Goal: Task Accomplishment & Management: Complete application form

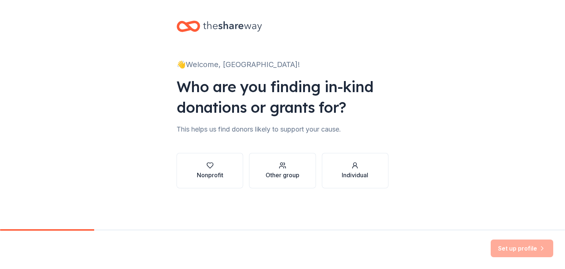
click at [214, 174] on div "Nonprofit" at bounding box center [210, 174] width 26 height 9
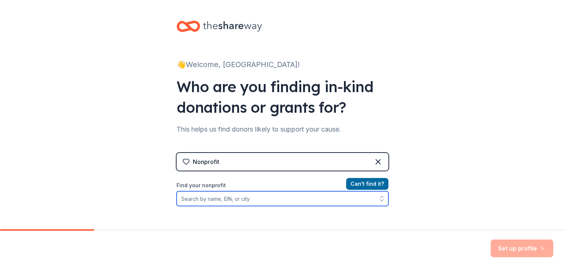
click at [276, 193] on input "Find your nonprofit" at bounding box center [283, 198] width 212 height 15
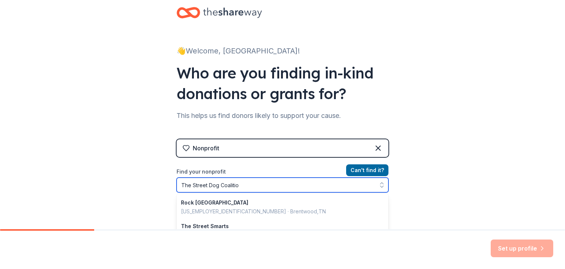
type input "The Street Dog Coalition"
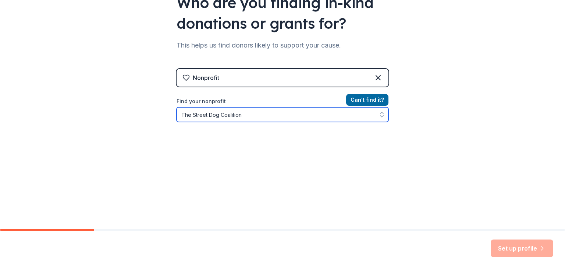
scroll to position [86, 0]
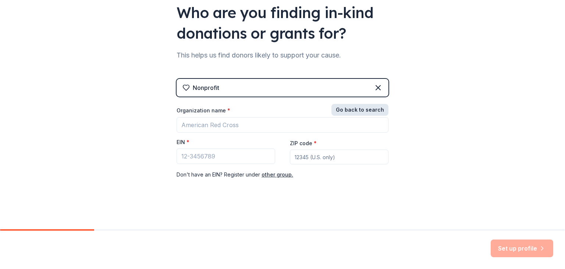
click at [366, 97] on div "Nonprofit Go back to search Organization name * EIN * ZIP code * Don ' t have a…" at bounding box center [283, 136] width 212 height 115
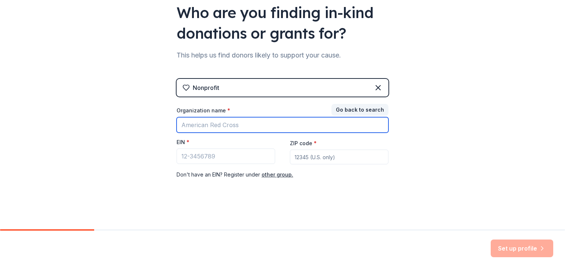
click at [215, 121] on input "Organization name *" at bounding box center [283, 124] width 212 height 15
type input "The Street Dog Coalition"
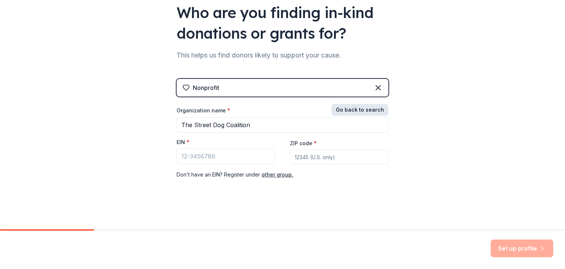
click at [355, 109] on button "Go back to search" at bounding box center [360, 110] width 57 height 12
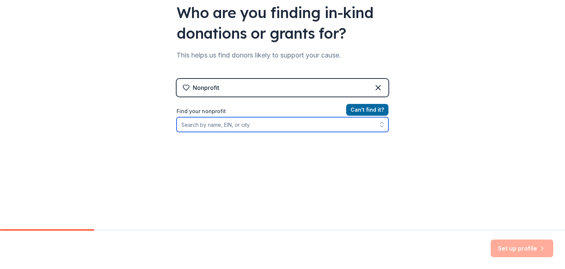
click at [295, 125] on input "Find your nonprofit" at bounding box center [283, 124] width 212 height 15
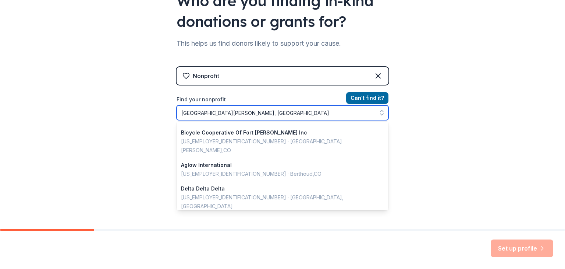
scroll to position [0, 0]
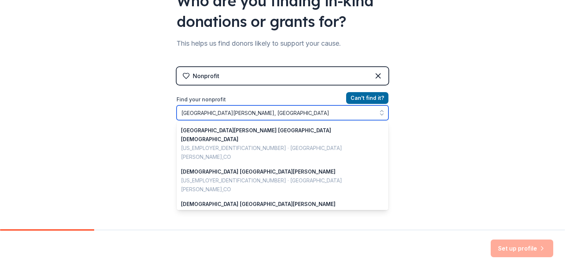
drag, startPoint x: 288, startPoint y: 110, endPoint x: 565, endPoint y: 79, distance: 278.1
click at [157, 105] on div "👋 Welcome, [GEOGRAPHIC_DATA]! Who are you finding in-kind donations or grants f…" at bounding box center [282, 71] width 565 height 315
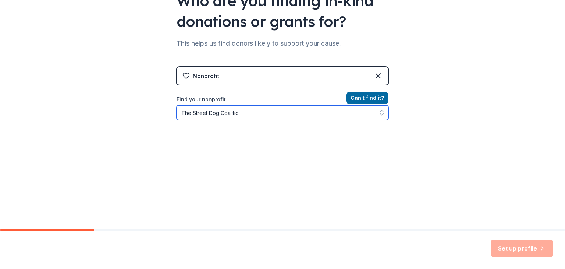
type input "The Street Dog Coalition"
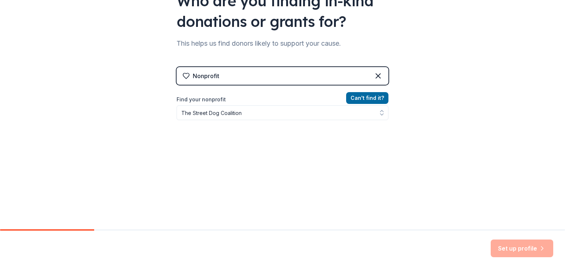
click at [365, 96] on div "Nonprofit Can ' t find it? Find your nonprofit The Street Dog Coalition" at bounding box center [283, 130] width 212 height 127
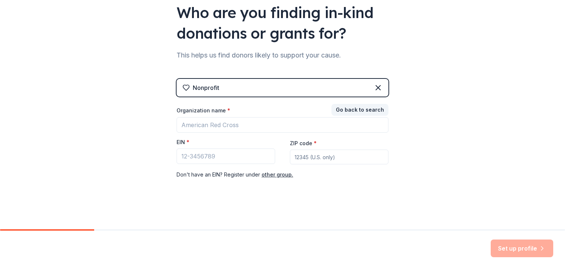
scroll to position [74, 0]
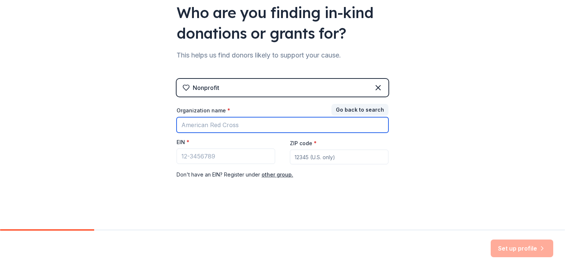
click at [269, 120] on input "Organization name *" at bounding box center [283, 124] width 212 height 15
type input "The Street Dog Coalition"
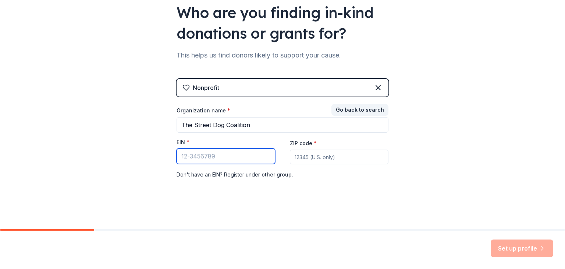
click at [221, 150] on input "EIN *" at bounding box center [226, 155] width 99 height 15
paste input "[US_EMPLOYER_IDENTIFICATION_NUMBER]"
type input "[US_EMPLOYER_IDENTIFICATION_NUMBER]"
click at [327, 156] on input "ZIP code *" at bounding box center [339, 156] width 99 height 15
paste input "80526"
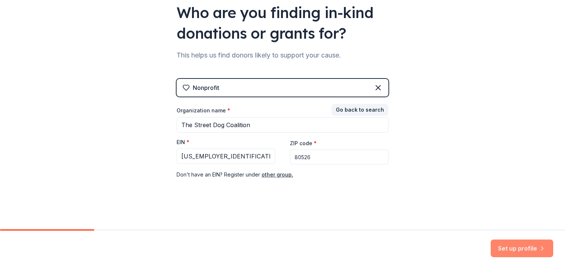
type input "80526"
click at [520, 249] on button "Set up profile" at bounding box center [522, 248] width 63 height 18
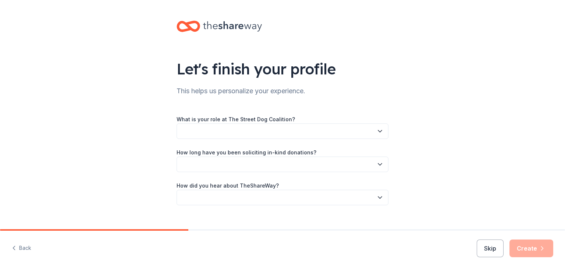
click at [311, 128] on button "button" at bounding box center [283, 130] width 212 height 15
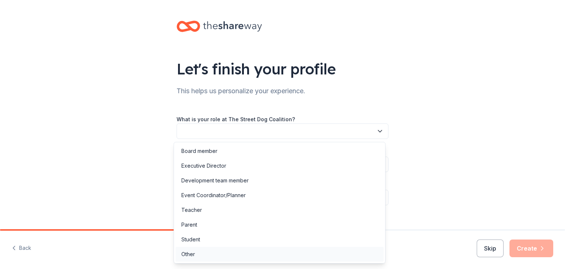
click at [205, 255] on div "Other" at bounding box center [280, 254] width 208 height 15
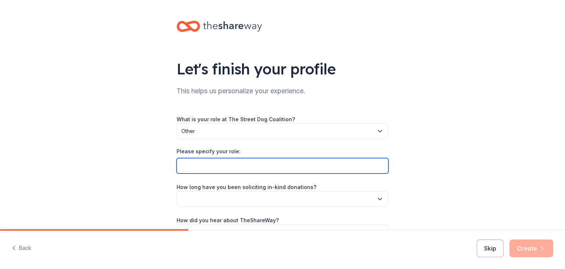
click at [219, 169] on input "Please specify your role:" at bounding box center [283, 165] width 212 height 15
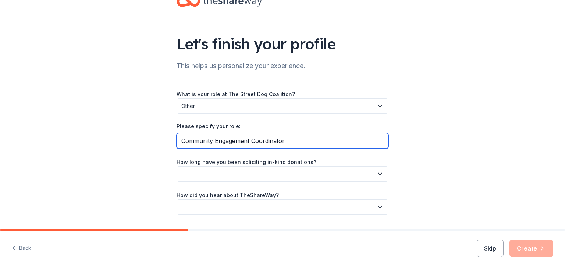
scroll to position [46, 0]
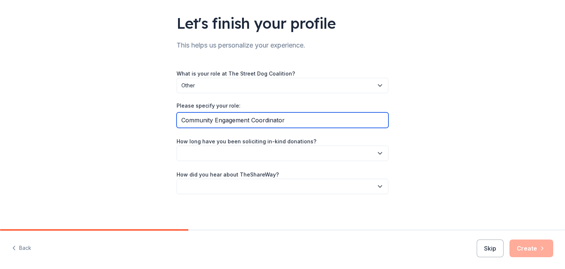
type input "Community Engagement Coordinator"
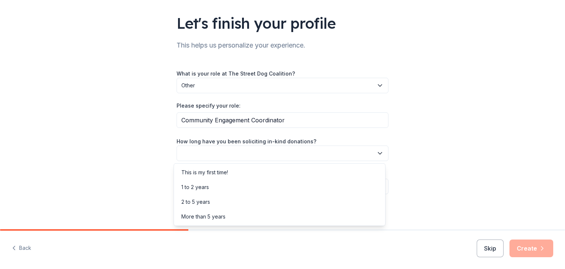
click at [234, 156] on button "button" at bounding box center [283, 152] width 212 height 15
click at [227, 172] on div "This is my first time!" at bounding box center [204, 172] width 47 height 9
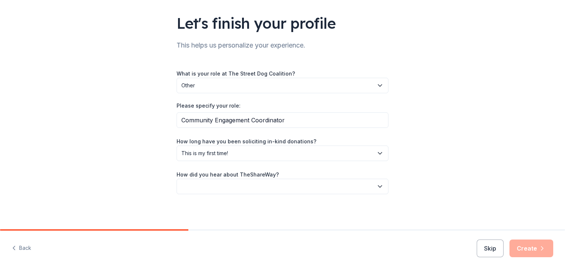
click at [233, 182] on button "button" at bounding box center [283, 185] width 212 height 15
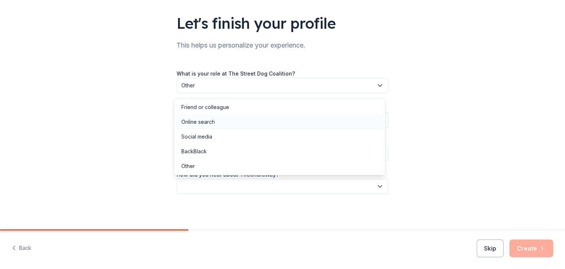
click at [204, 117] on div "Online search" at bounding box center [280, 121] width 208 height 15
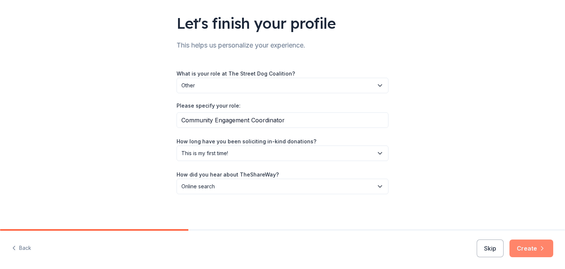
click at [533, 249] on button "Create" at bounding box center [532, 248] width 44 height 18
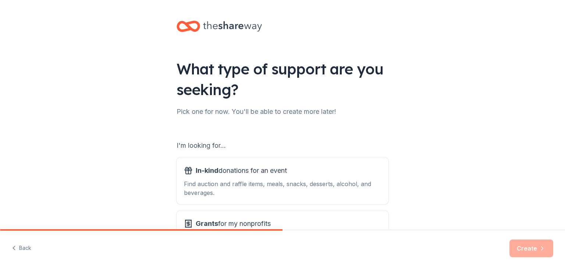
scroll to position [37, 0]
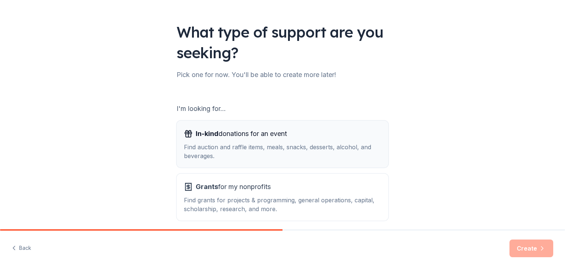
click at [315, 142] on div "In-kind donations for an event Find auction and raffle items, meals, snacks, de…" at bounding box center [282, 144] width 197 height 32
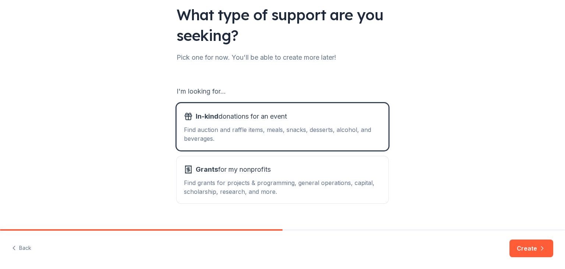
scroll to position [68, 0]
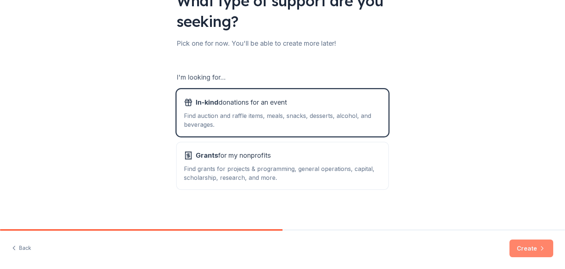
click at [533, 247] on button "Create" at bounding box center [532, 248] width 44 height 18
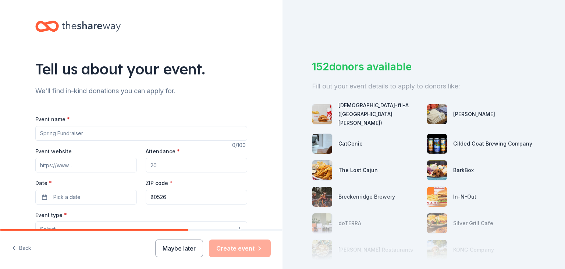
click at [203, 139] on input "Event name *" at bounding box center [141, 133] width 212 height 15
type input "1"
type input "T"
type input "Ten Year Anniversary Fundraiser"
